Goal: Task Accomplishment & Management: Complete application form

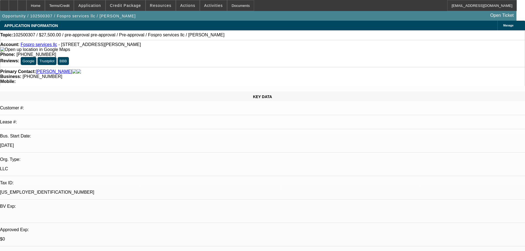
select select "0"
select select "2"
select select "0.1"
select select "4"
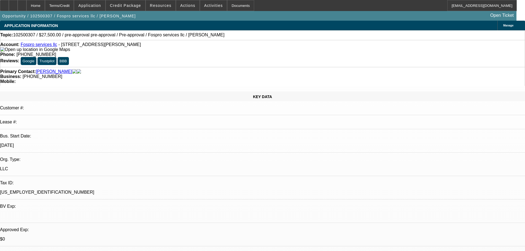
select select "0"
select select "2"
select select "0.1"
select select "4"
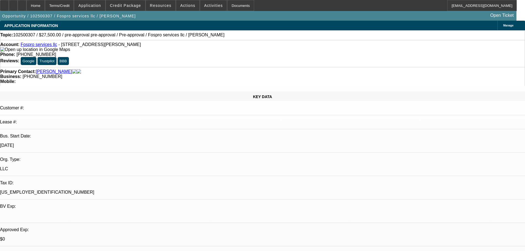
select select "2"
select select "0.1"
select select "4"
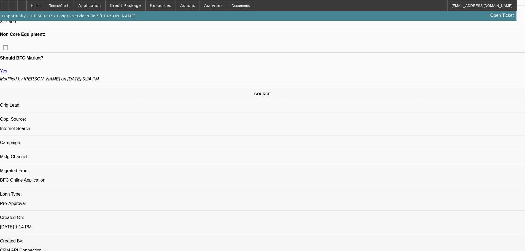
drag, startPoint x: 117, startPoint y: 167, endPoint x: 141, endPoint y: 216, distance: 54.5
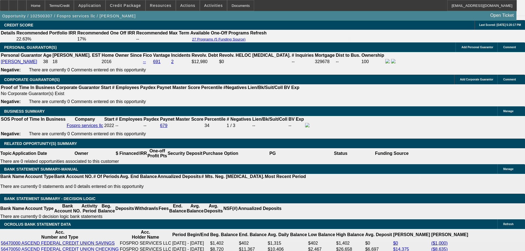
scroll to position [847, 0]
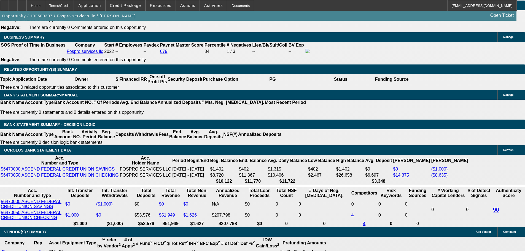
scroll to position [819, 0]
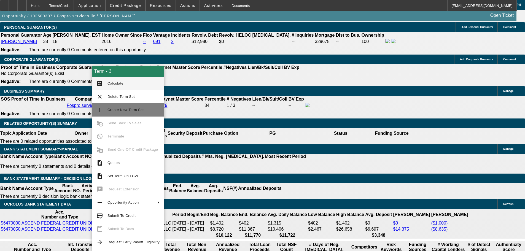
click at [152, 110] on span "Create New Term Set" at bounding box center [133, 110] width 52 height 7
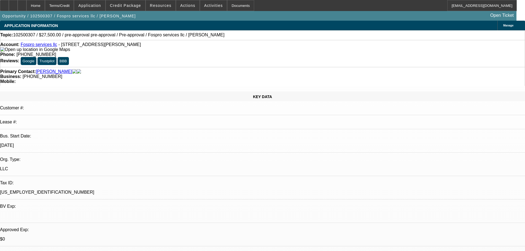
select select "0"
select select "2"
select select "0.1"
select select "4"
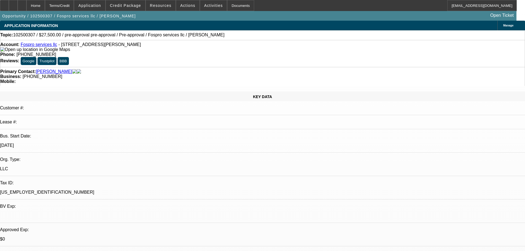
select select "0"
select select "2"
select select "0.1"
select select "4"
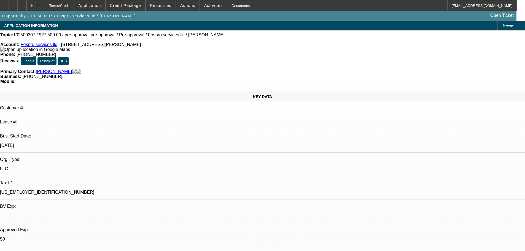
select select "0"
select select "2"
select select "0.1"
select select "4"
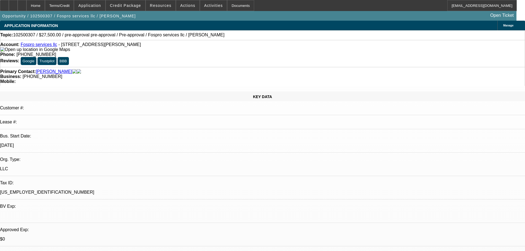
select select "2"
select select "0.1"
select select "4"
select select "0"
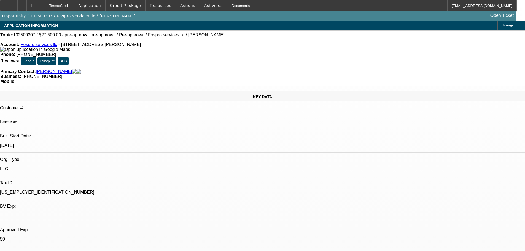
select select "2"
select select "0.1"
select select "4"
select select "0"
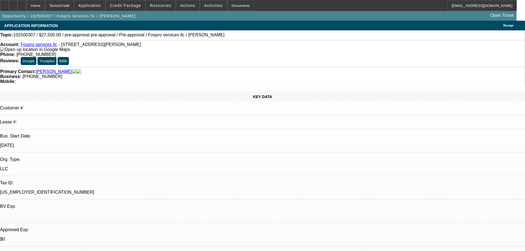
select select "2"
select select "0.1"
select select "4"
select select "0"
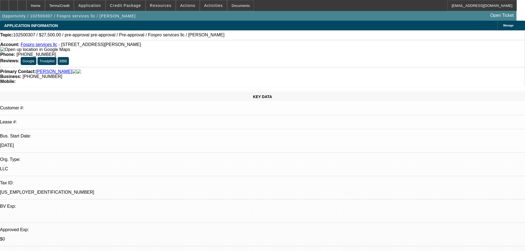
select select "2"
select select "0.1"
select select "4"
select select "2"
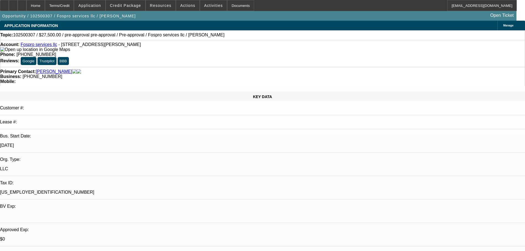
select select "2"
select select "0.1"
select select "4"
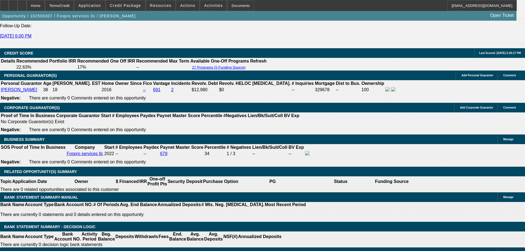
drag, startPoint x: 278, startPoint y: 129, endPoint x: 314, endPoint y: 217, distance: 95.7
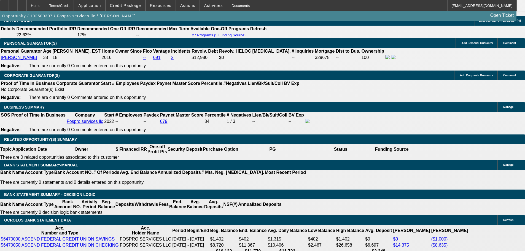
scroll to position [847, 0]
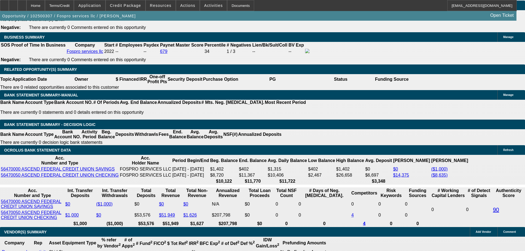
scroll to position [902, 0]
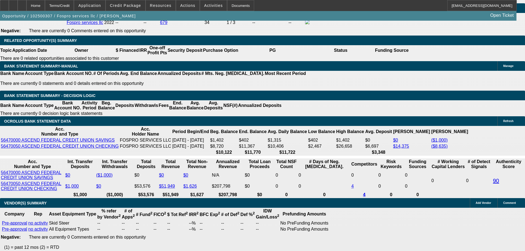
select select "0"
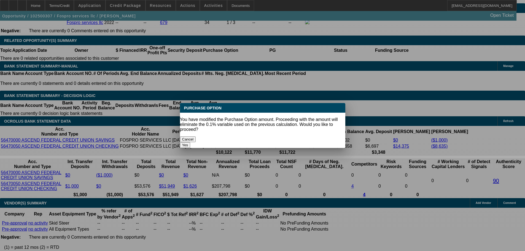
scroll to position [0, 0]
click at [190, 142] on button "Yes" at bounding box center [185, 145] width 10 height 6
type input "$0.00"
type input "UNKNOWN"
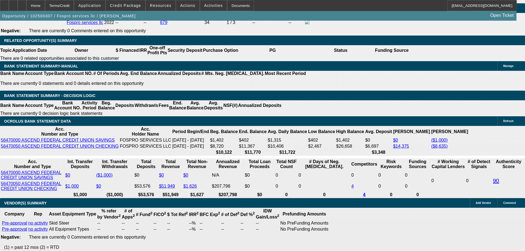
select select "6"
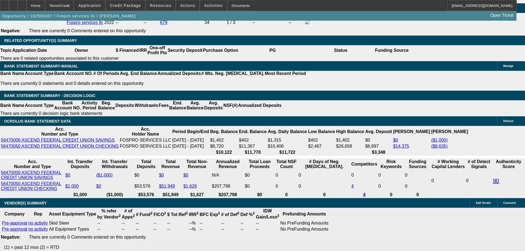
type input "18.22"
type input "$810.98"
type input "$1,621.96"
type input "18.221"
type input "$810.99"
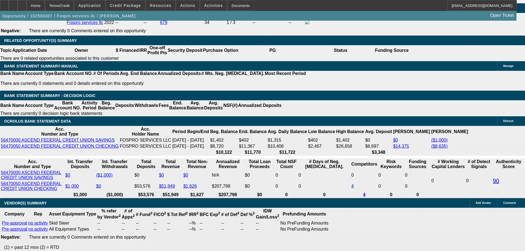
type input "$1,621.98"
type input "1821"
type input "$810.83"
type input "$1,621.66"
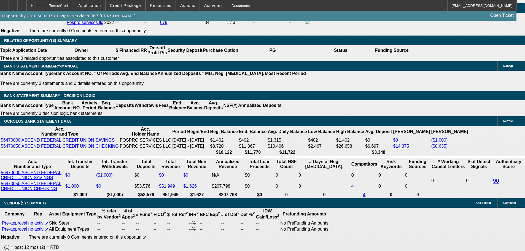
type input "121"
type input "$2,800.75"
type input "$5,601.50"
type input "21"
type input "$596.62"
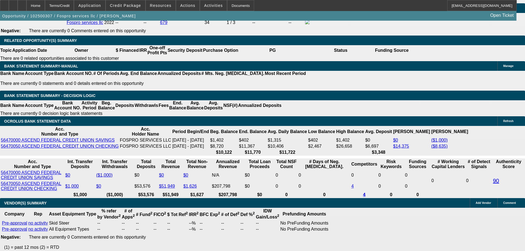
type input "$1,193.24"
type input "$851.56"
type input "$1,703.12"
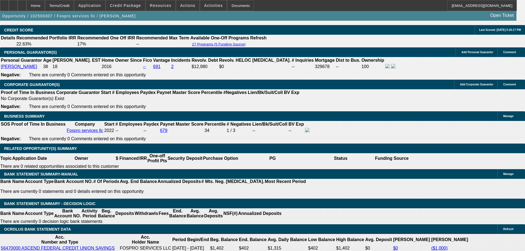
scroll to position [792, 0]
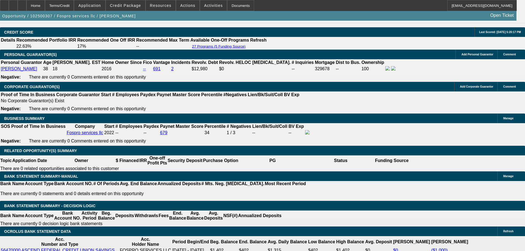
type input "21"
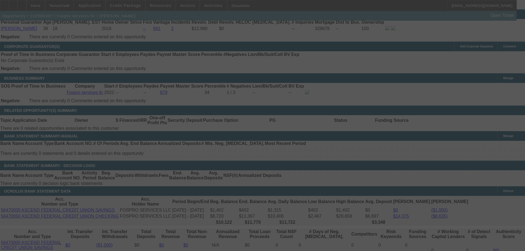
scroll to position [875, 0]
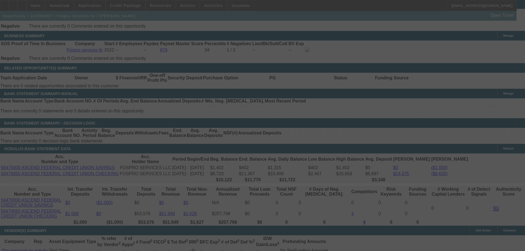
select select "0"
select select "2"
select select "0"
select select "6"
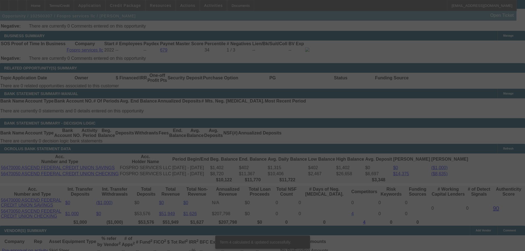
scroll to position [868, 0]
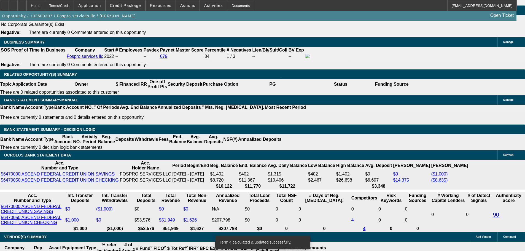
type input "UNKNOWN"
type input "20"
type input "$1,673.66"
type input "$836.83"
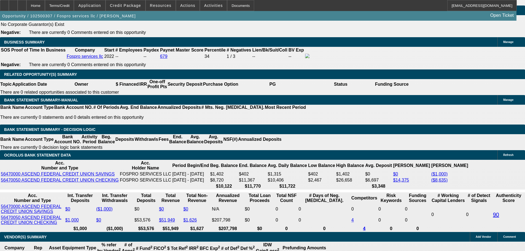
type input "$1,193.24"
type input "$596.62"
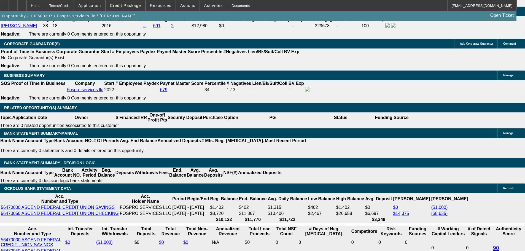
scroll to position [786, 0]
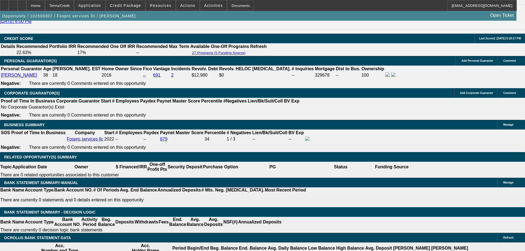
type input "0"
type input "$1,145.84"
type input "$572.92"
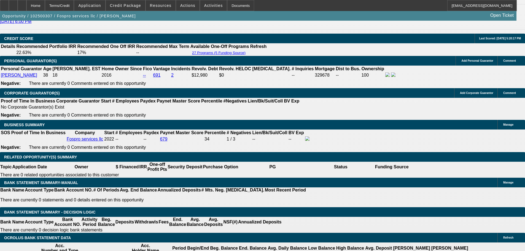
type input "20"
type input "$1,673.66"
type input "$836.83"
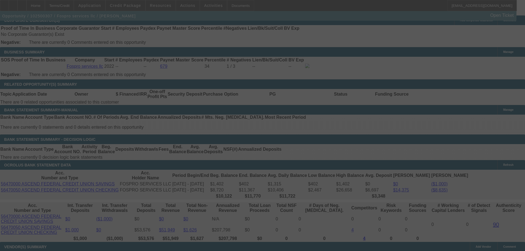
scroll to position [868, 0]
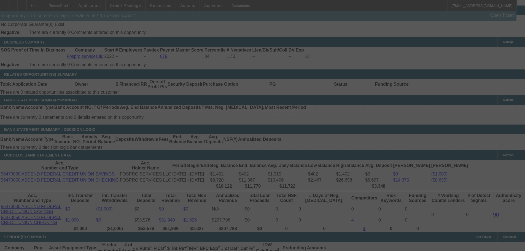
select select "0"
select select "2"
select select "0"
select select "6"
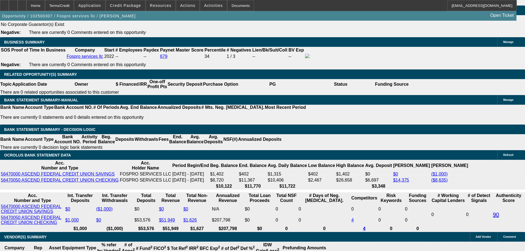
type input "20."
type input "UNKNOWN"
type input "20.5"
type input "$1,688.36"
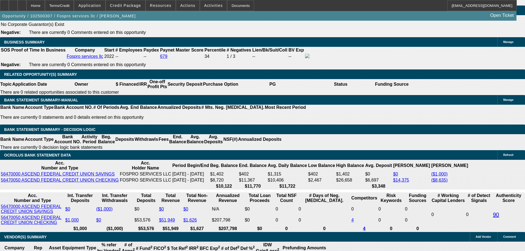
type input "$844.18"
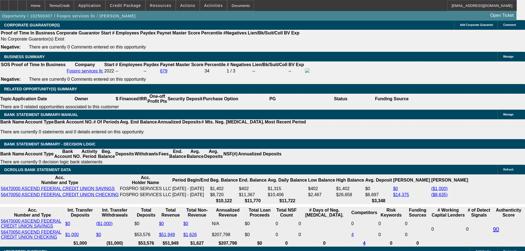
scroll to position [813, 0]
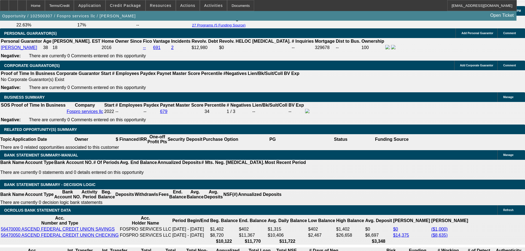
type input "20.5"
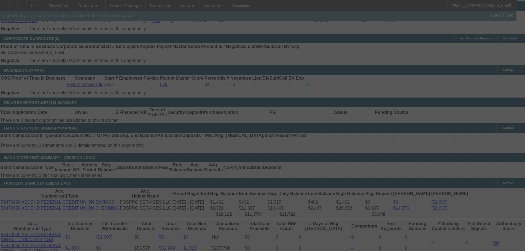
scroll to position [923, 0]
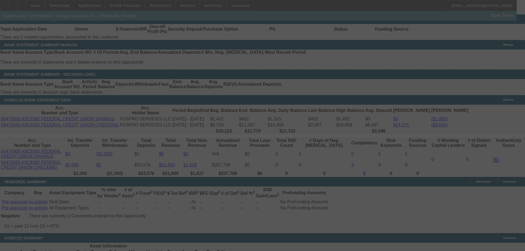
select select "0"
select select "2"
select select "0"
select select "6"
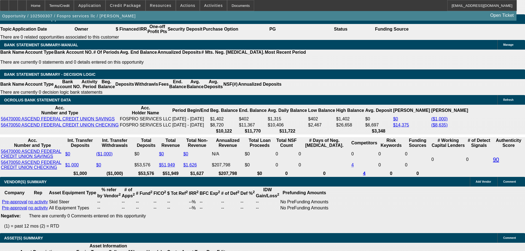
type input "UNKNOWN"
type input "20.55"
type input "$1,689.82"
type input "$844.91"
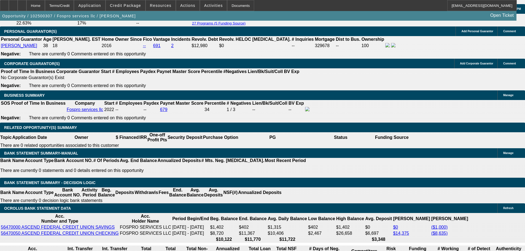
scroll to position [813, 0]
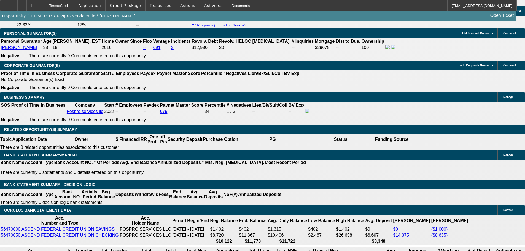
type input "20.55"
type input "844.9"
type input "$1,689.80"
type input "20.5"
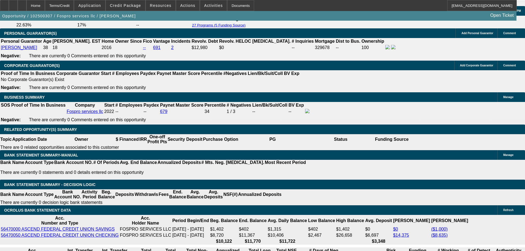
type input "844.99"
type input "$1,689.98"
type input "20.6"
type input "$844.99"
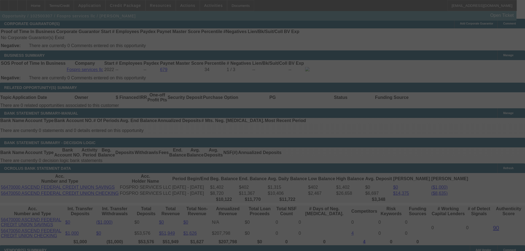
scroll to position [923, 0]
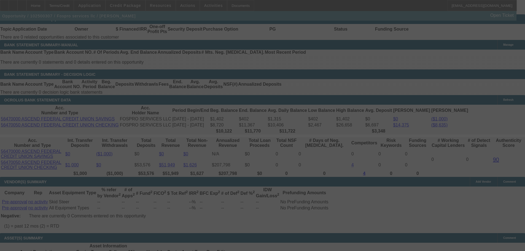
select select "0"
select select "2"
select select "0"
select select "6"
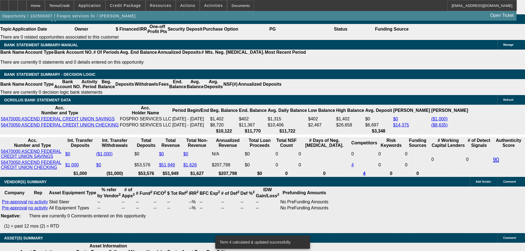
type input "UNKNOWN"
type input "20."
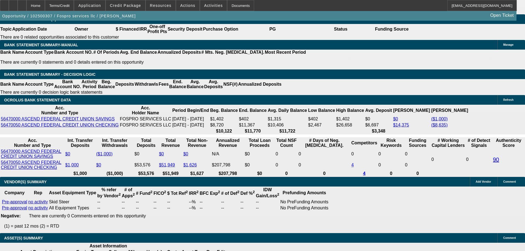
type input "$1,673.66"
type input "$836.83"
type input "20.75"
type input "$1,694.26"
type input "$847.13"
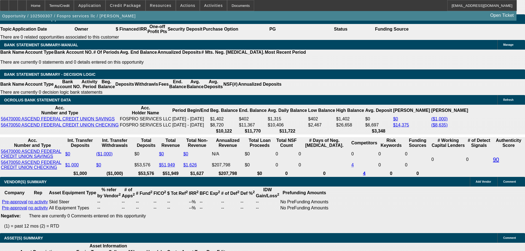
type input "$1,695.72"
type input "$847.86"
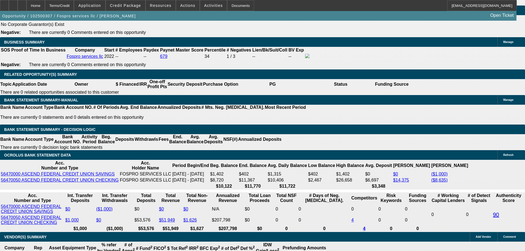
scroll to position [841, 0]
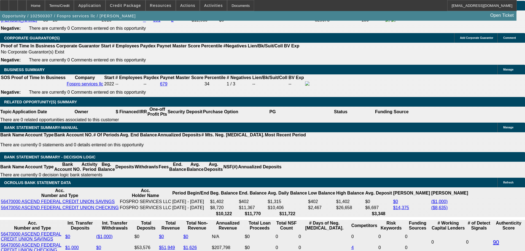
type input "20.75"
type input "847.8"
type input "$1,695.60"
type input "20.7"
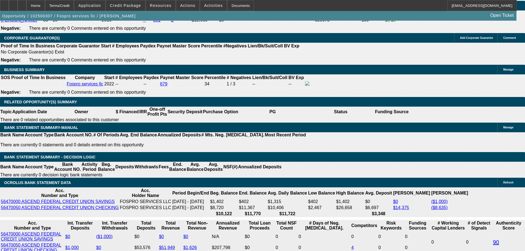
type input "847."
type input "$1,695.80"
type input "847.9"
type input "20.8"
type input "847.95"
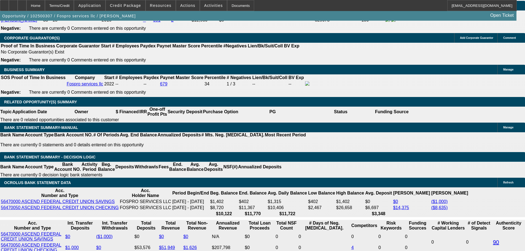
type input "$1,695.90"
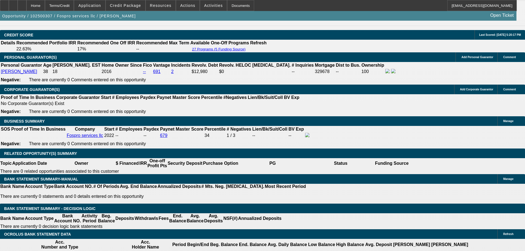
scroll to position [786, 0]
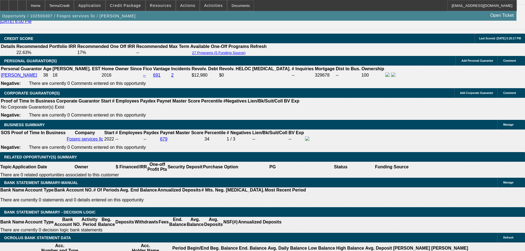
type input "$847.95"
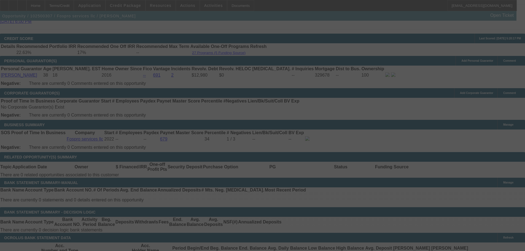
select select "0"
select select "2"
select select "0"
select select "6"
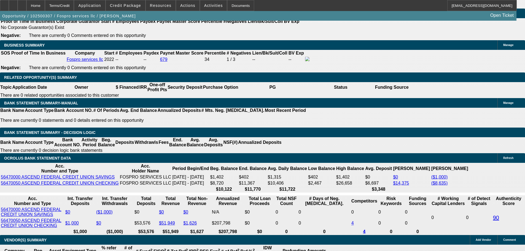
scroll to position [813, 0]
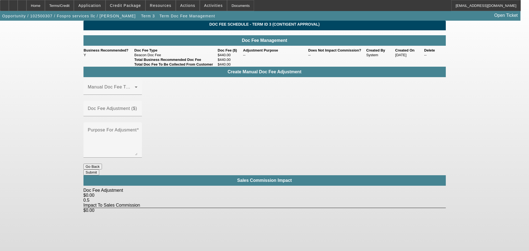
click at [137, 77] on div "Create Manual Doc Fee Adjustment" at bounding box center [265, 72] width 362 height 10
click at [135, 93] on span at bounding box center [111, 89] width 47 height 7
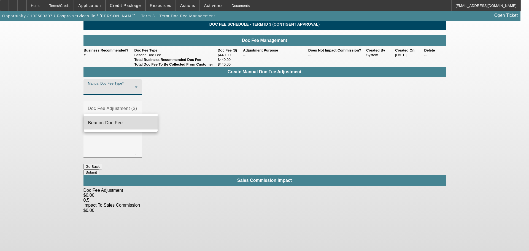
click at [148, 123] on mat-option "Beacon Doc Fee" at bounding box center [121, 122] width 74 height 13
click at [137, 106] on mat-label "Doc Fee Adjustment ($)" at bounding box center [112, 108] width 49 height 5
click at [138, 107] on input "Doc Fee Adjustment ($)" at bounding box center [113, 110] width 50 height 7
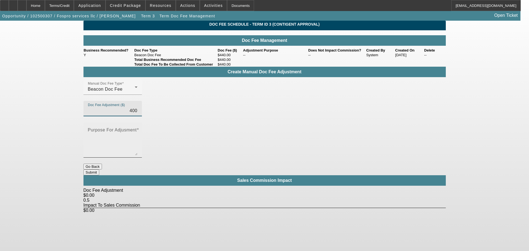
type input "$400.00"
click at [142, 122] on div "Purpose For Adjusment" at bounding box center [113, 139] width 58 height 35
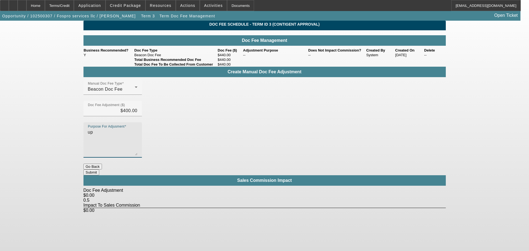
type textarea "up"
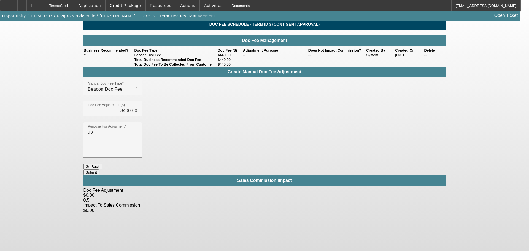
click at [99, 170] on button "Submit" at bounding box center [92, 173] width 16 height 6
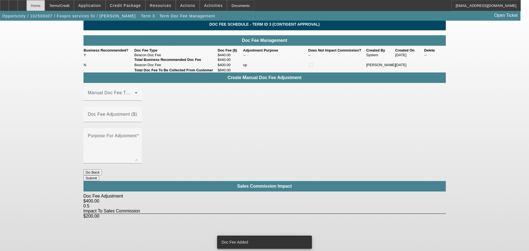
click at [45, 6] on div "Home" at bounding box center [35, 5] width 18 height 11
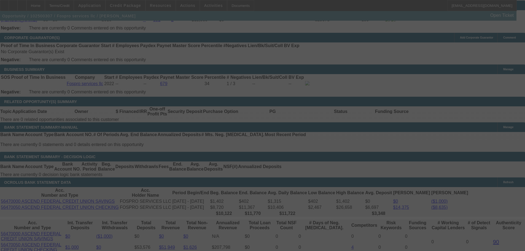
scroll to position [839, 0]
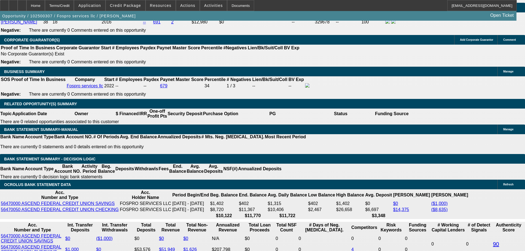
select select "0"
select select "2"
select select "0"
select select "6"
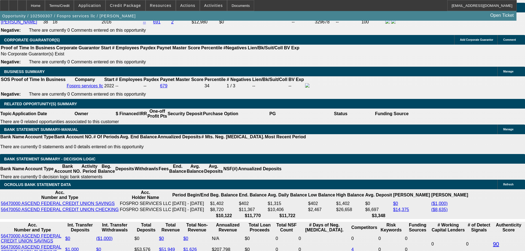
select select "0"
select select "2"
select select "0.1"
select select "4"
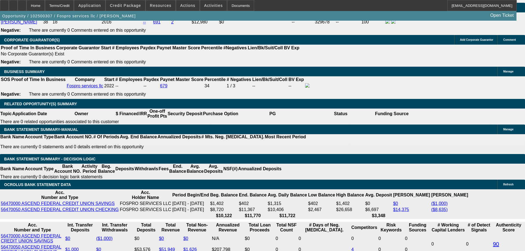
select select "0"
select select "2"
select select "0.1"
select select "4"
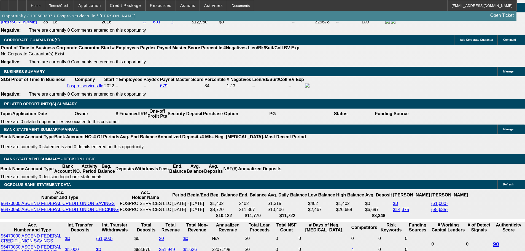
select select "2"
select select "0.1"
select select "4"
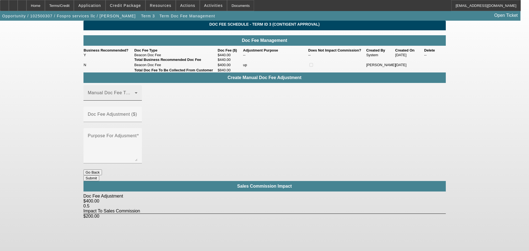
click at [138, 101] on div "Manual Doc Fee Type" at bounding box center [113, 92] width 50 height 15
click at [147, 133] on mat-option "Beacon Doc Fee" at bounding box center [121, 131] width 74 height 13
click at [137, 114] on mat-label "Doc Fee Adjustment ($)" at bounding box center [112, 114] width 49 height 5
click at [138, 114] on input "Doc Fee Adjustment ($)" at bounding box center [113, 116] width 50 height 7
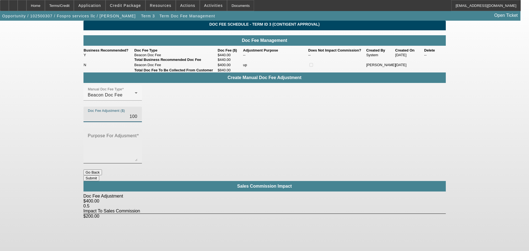
type input "$100.00"
click at [138, 135] on textarea "Purpose For Adjusment" at bounding box center [113, 148] width 50 height 26
type textarea "up"
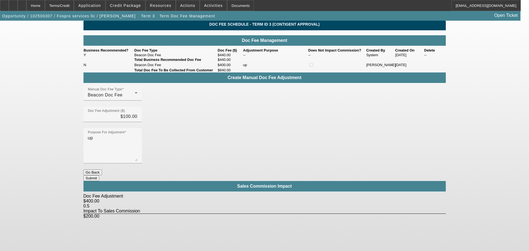
click at [99, 175] on button "Submit" at bounding box center [92, 178] width 16 height 6
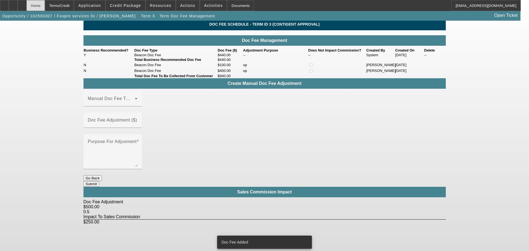
click at [45, 5] on div "Home" at bounding box center [35, 5] width 18 height 11
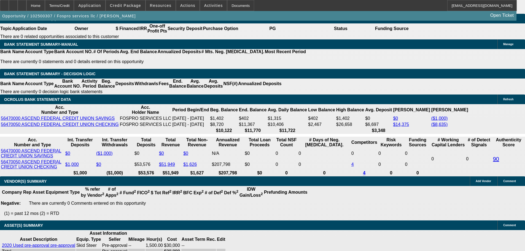
select select "0"
select select "2"
select select "0"
select select "6"
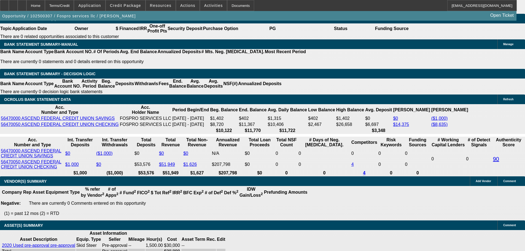
select select "0"
select select "2"
select select "0.1"
select select "4"
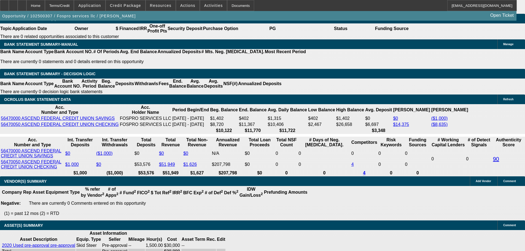
select select "0"
select select "2"
select select "0.1"
select select "4"
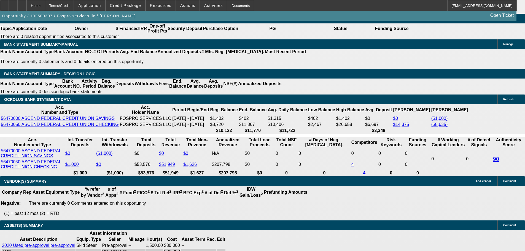
select select "2"
select select "0.1"
select select "4"
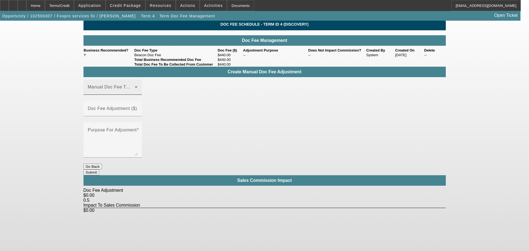
click at [138, 95] on div "Manual Doc Fee Type" at bounding box center [113, 86] width 50 height 15
click at [144, 122] on mat-option "Beacon Doc Fee" at bounding box center [121, 122] width 74 height 13
click at [138, 101] on div "Doc Fee Adjustment ($)" at bounding box center [113, 108] width 50 height 15
type input "$500.00"
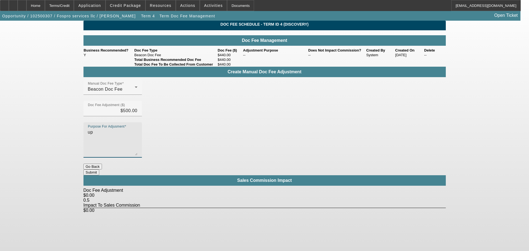
type textarea "up"
click at [99, 170] on button "Submit" at bounding box center [92, 173] width 16 height 6
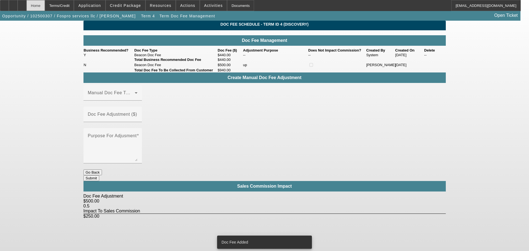
click at [45, 7] on div "Home" at bounding box center [35, 5] width 18 height 11
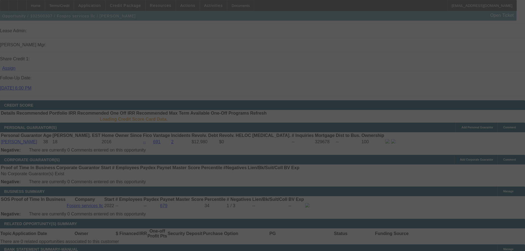
scroll to position [717, 0]
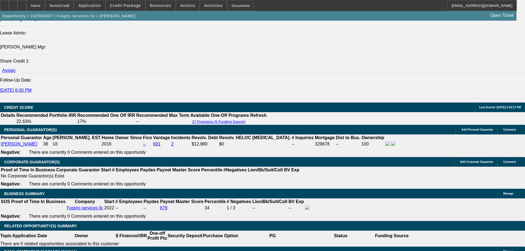
select select "0"
select select "2"
select select "0"
select select "6"
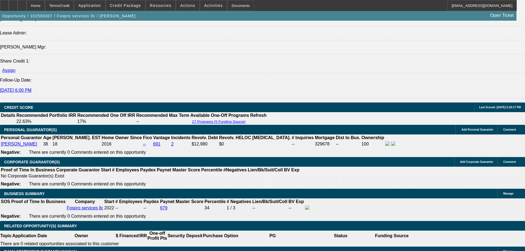
select select "0"
select select "2"
select select "0.1"
select select "4"
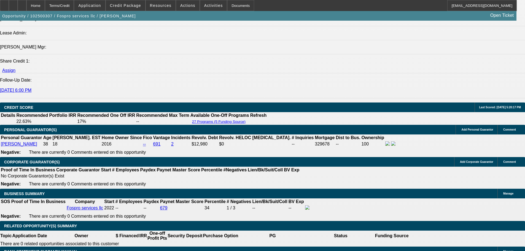
select select "0"
select select "2"
select select "0.1"
select select "4"
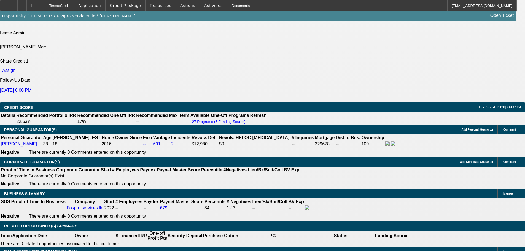
select select "2"
select select "0.1"
select select "4"
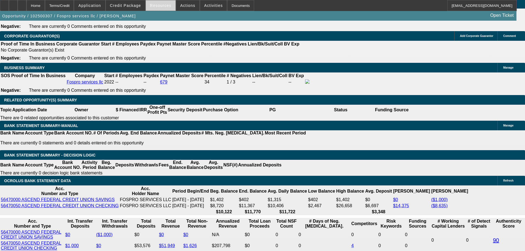
scroll to position [788, 0]
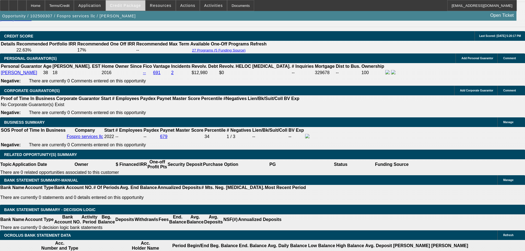
click at [139, 3] on span at bounding box center [125, 5] width 39 height 13
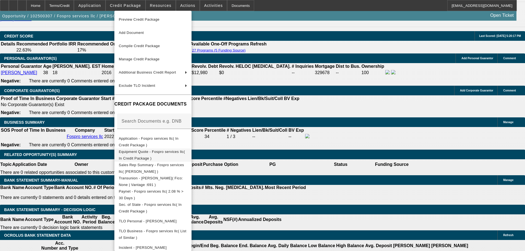
click at [185, 154] on span "Equipment Quote - Fospro services llc( In Credit Package )" at bounding box center [152, 155] width 66 height 11
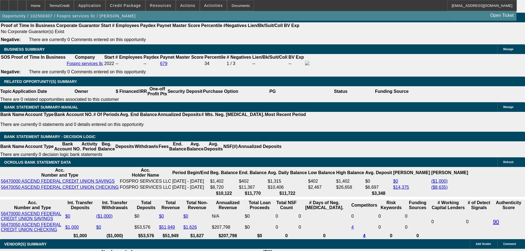
scroll to position [871, 0]
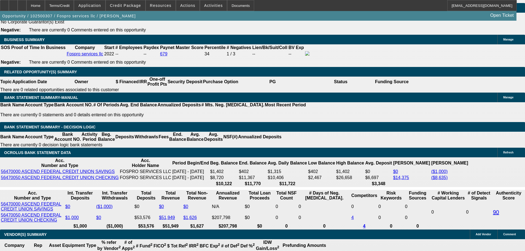
radio input "true"
type textarea "10/14 sent pre-app terms FU"
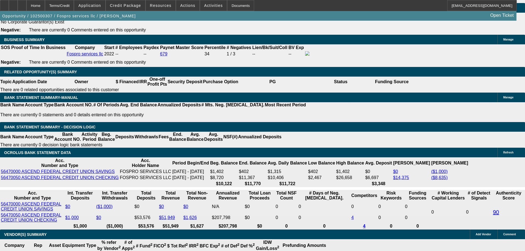
radio input "true"
click at [129, 8] on span at bounding box center [125, 5] width 39 height 13
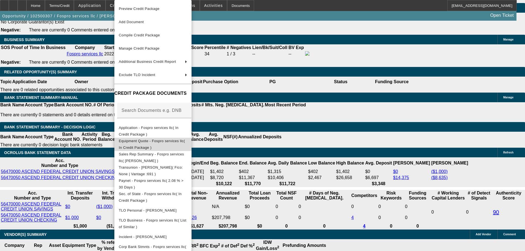
click at [162, 140] on span "Equipment Quote - Fospro services llc( In Credit Package )" at bounding box center [153, 144] width 68 height 13
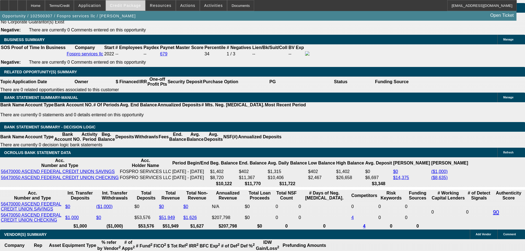
click at [124, 10] on span at bounding box center [125, 5] width 39 height 13
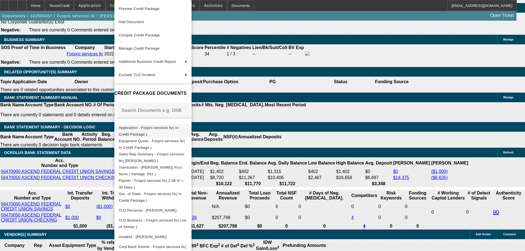
click at [177, 133] on button "Application - Fospro services llc( In Credit Package )" at bounding box center [152, 131] width 77 height 13
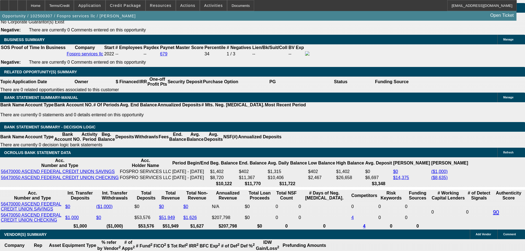
drag, startPoint x: 409, startPoint y: 26, endPoint x: 415, endPoint y: 53, distance: 27.7
drag, startPoint x: 418, startPoint y: 89, endPoint x: 421, endPoint y: 102, distance: 13.6
radio input "true"
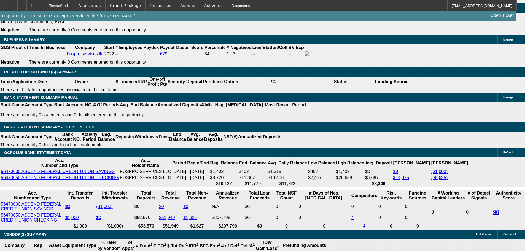
type textarea "10/14 sent pre-app terms fu for obj or pricing on fb listing"
radio input "true"
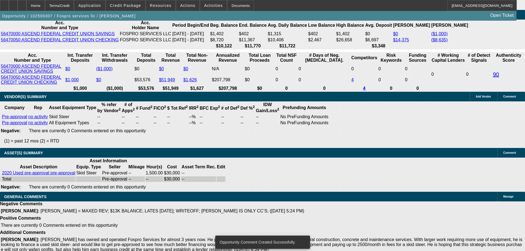
scroll to position [0, 0]
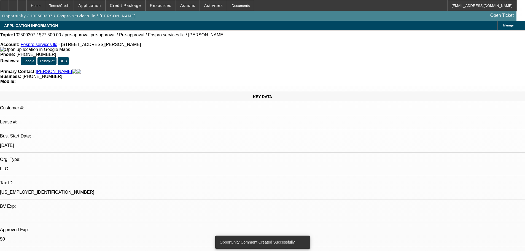
drag, startPoint x: 351, startPoint y: 197, endPoint x: 341, endPoint y: 22, distance: 175.3
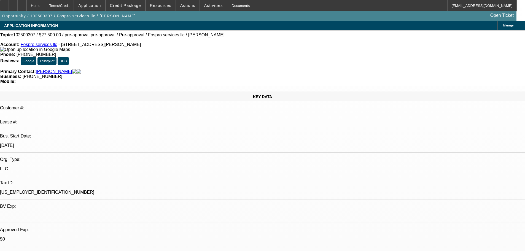
drag, startPoint x: 306, startPoint y: 154, endPoint x: 310, endPoint y: 26, distance: 128.0
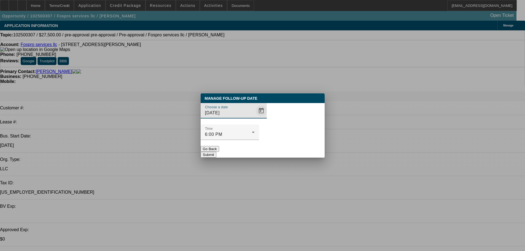
click at [255, 117] on span "Open calendar" at bounding box center [261, 110] width 13 height 13
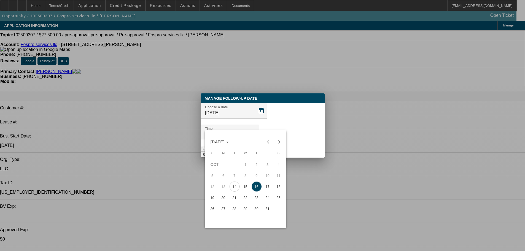
click at [244, 187] on span "15" at bounding box center [246, 187] width 10 height 10
type input "[DATE]"
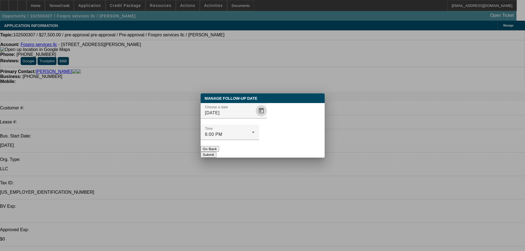
click at [216, 152] on button "Submit" at bounding box center [209, 155] width 16 height 6
